Goal: Information Seeking & Learning: Understand process/instructions

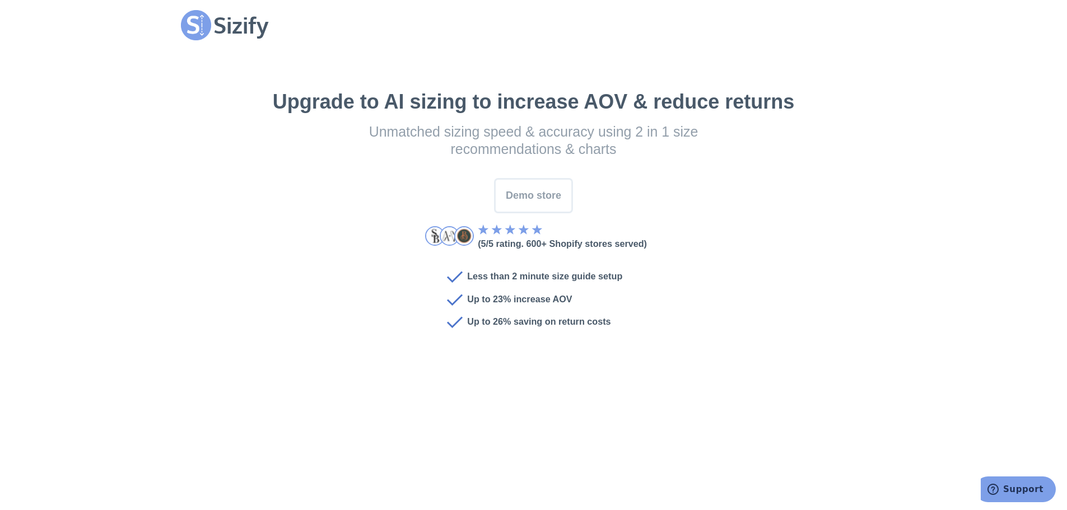
click at [232, 129] on div "Upgrade to AI sizing to increase AOV & reduce returns Unmatched sizing speed & …" at bounding box center [534, 202] width 726 height 305
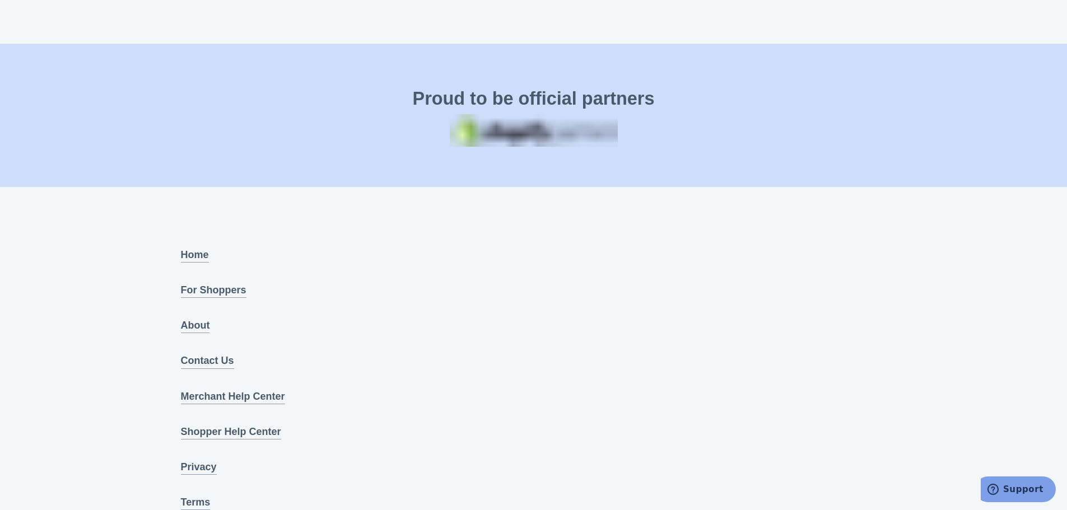
scroll to position [4146, 0]
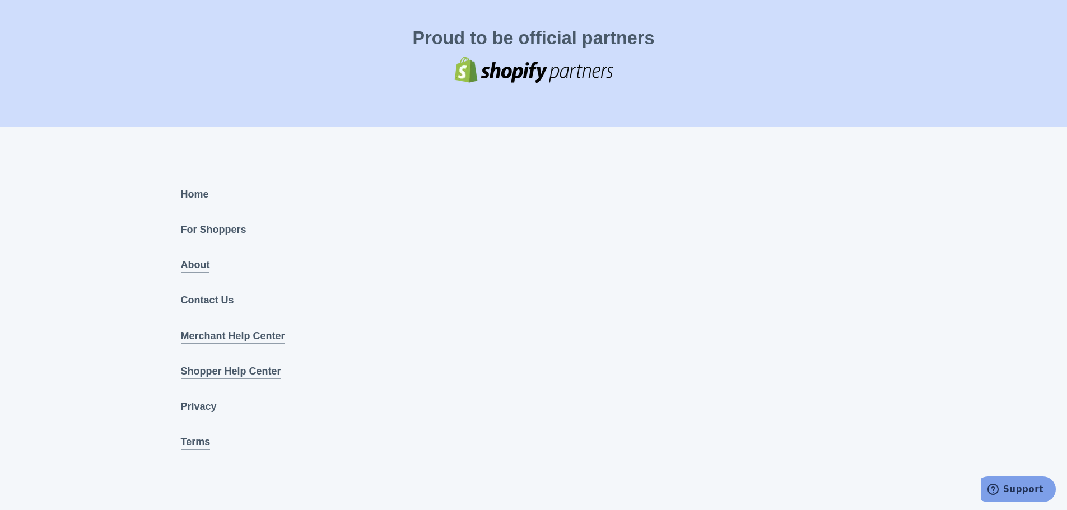
click at [240, 338] on link "Merchant Help Center" at bounding box center [233, 336] width 104 height 15
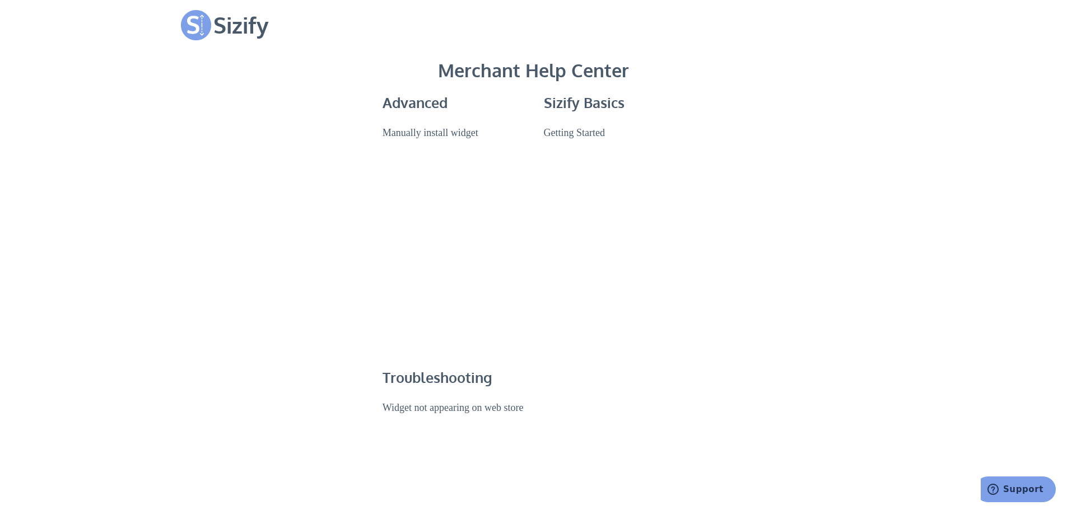
click at [422, 134] on link "Manually install widget" at bounding box center [431, 132] width 96 height 15
click at [422, 132] on link "Manually install widget" at bounding box center [431, 132] width 96 height 15
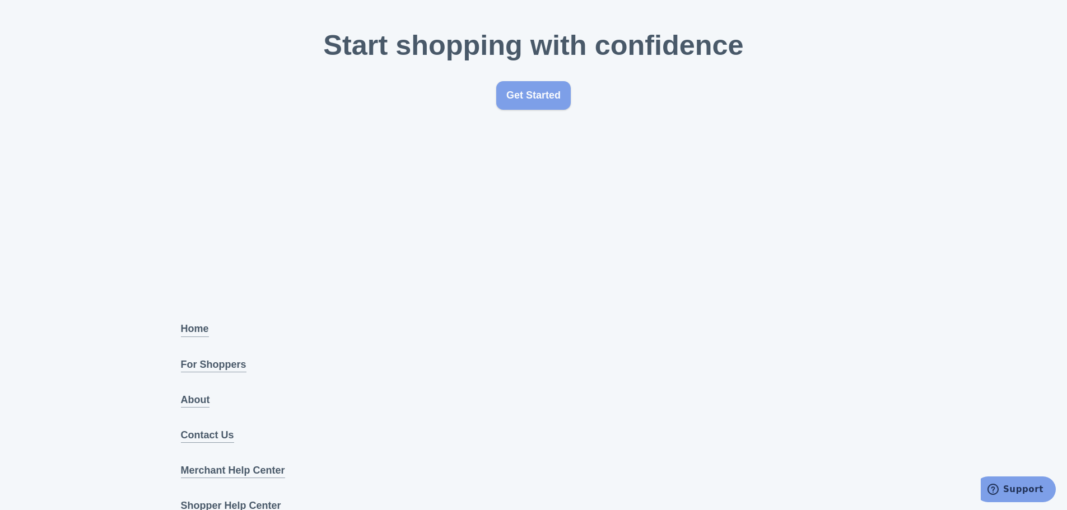
scroll to position [1927, 0]
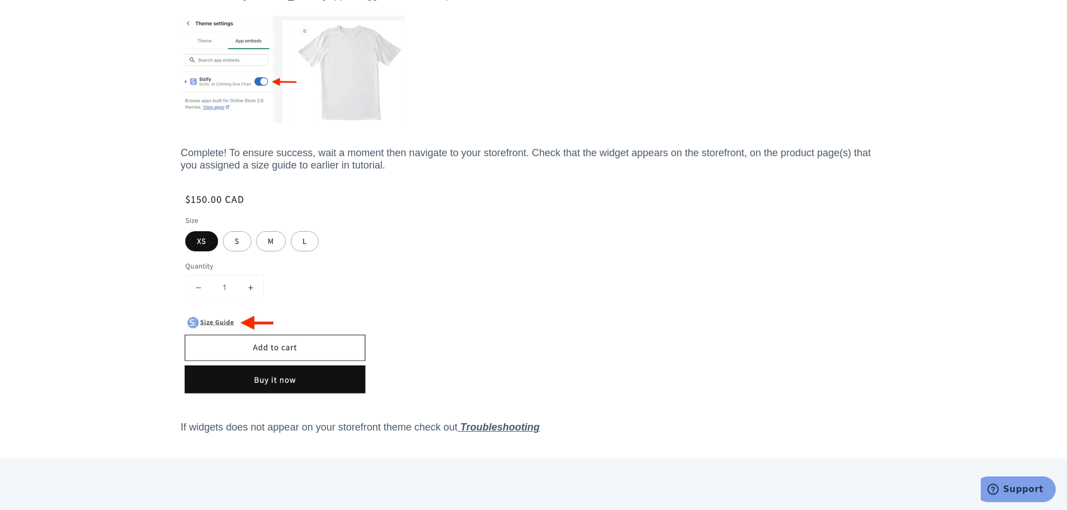
scroll to position [784, 0]
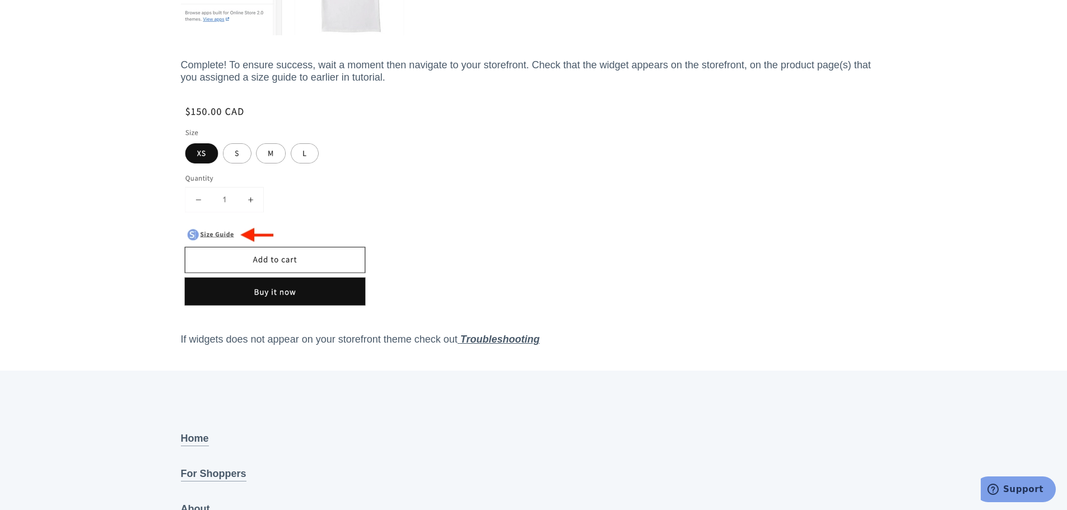
click at [218, 236] on img at bounding box center [276, 205] width 190 height 212
